Goal: Use online tool/utility: Utilize a website feature to perform a specific function

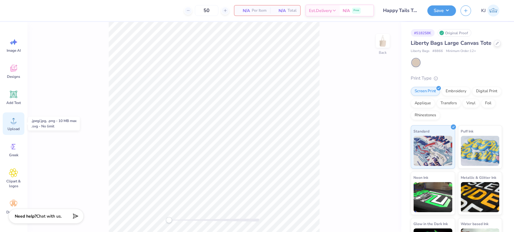
click at [17, 125] on icon at bounding box center [13, 120] width 9 height 9
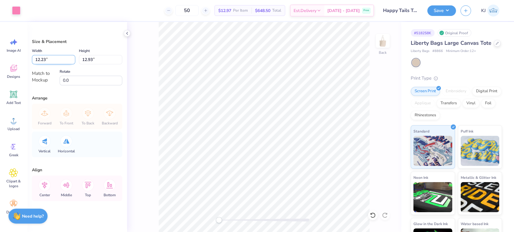
click at [44, 60] on input "12.23" at bounding box center [53, 59] width 43 height 9
type input "12.00"
type input "12.69"
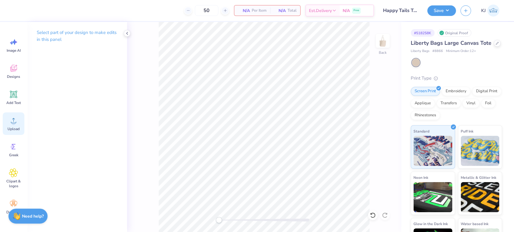
click at [17, 129] on span "Upload" at bounding box center [14, 129] width 12 height 5
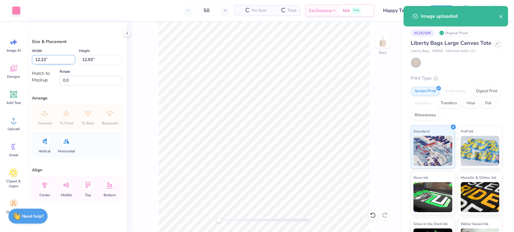
click at [48, 57] on input "12.23" at bounding box center [53, 59] width 43 height 9
click at [38, 57] on input "12.23" at bounding box center [53, 59] width 43 height 9
type input "12.00"
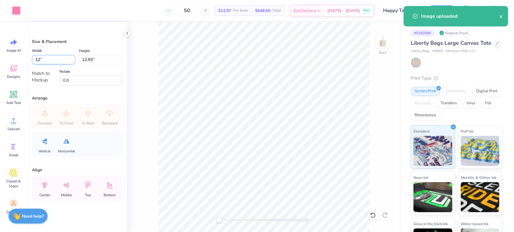
type input "12.69"
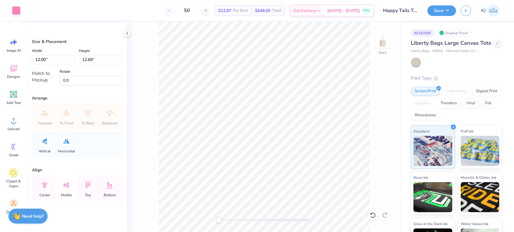
click at [67, 185] on icon at bounding box center [66, 185] width 7 height 5
click at [42, 184] on icon at bounding box center [45, 185] width 12 height 12
click at [377, 159] on div "Back" at bounding box center [264, 127] width 274 height 210
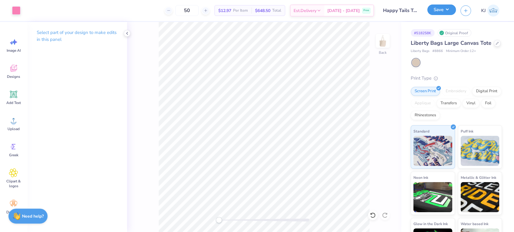
click at [451, 10] on button "Save" at bounding box center [441, 10] width 29 height 11
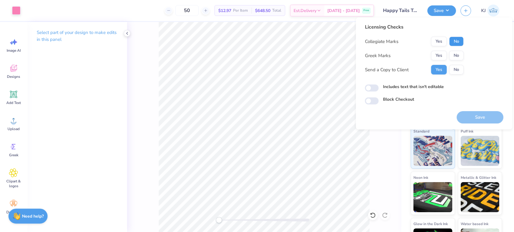
click at [453, 41] on button "No" at bounding box center [456, 42] width 14 height 10
click at [456, 54] on button "No" at bounding box center [456, 56] width 14 height 10
click at [465, 119] on button "Save" at bounding box center [479, 117] width 47 height 12
